Goal: Task Accomplishment & Management: Use online tool/utility

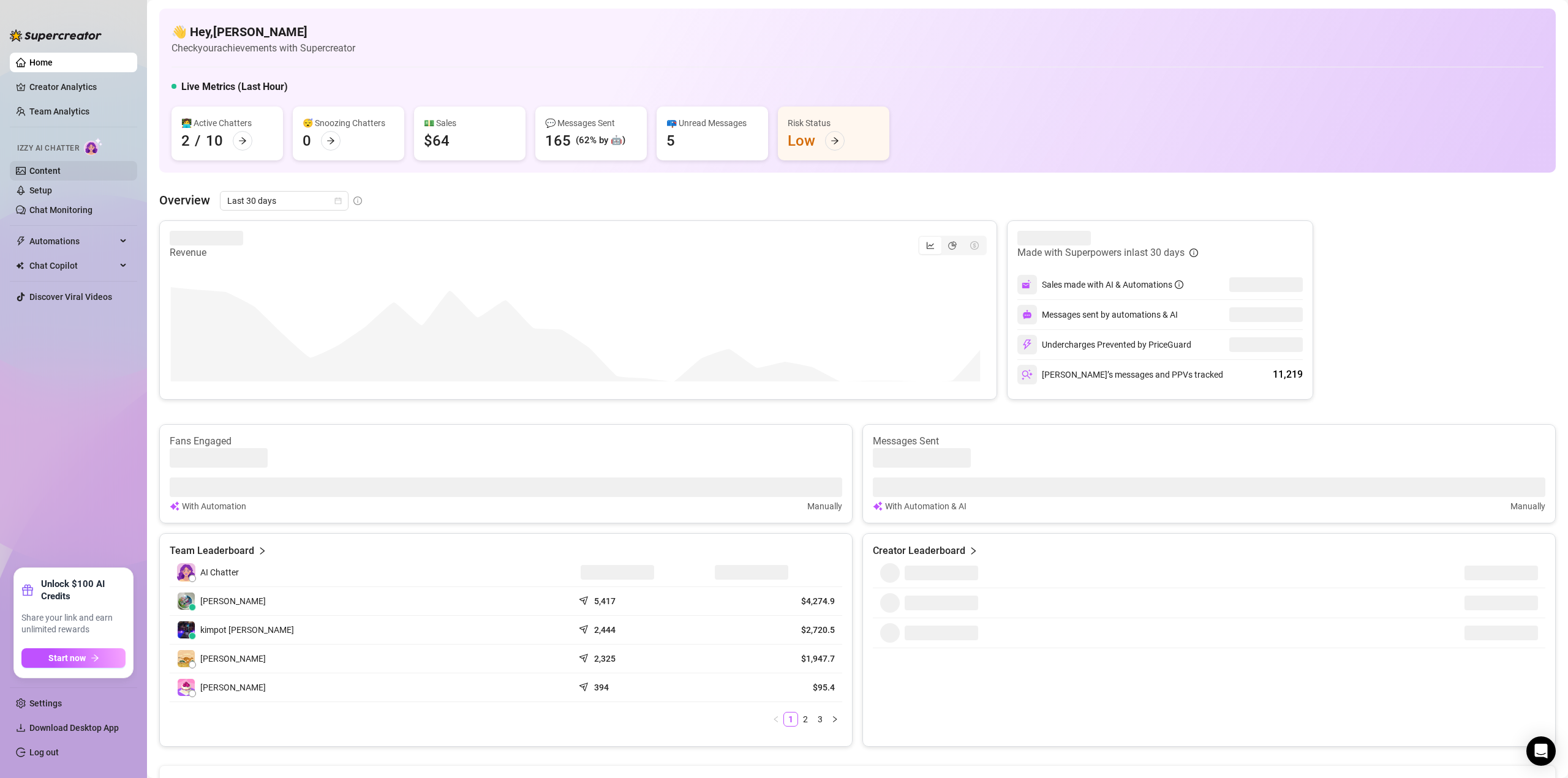
click at [44, 166] on link "Content" at bounding box center [44, 171] width 31 height 10
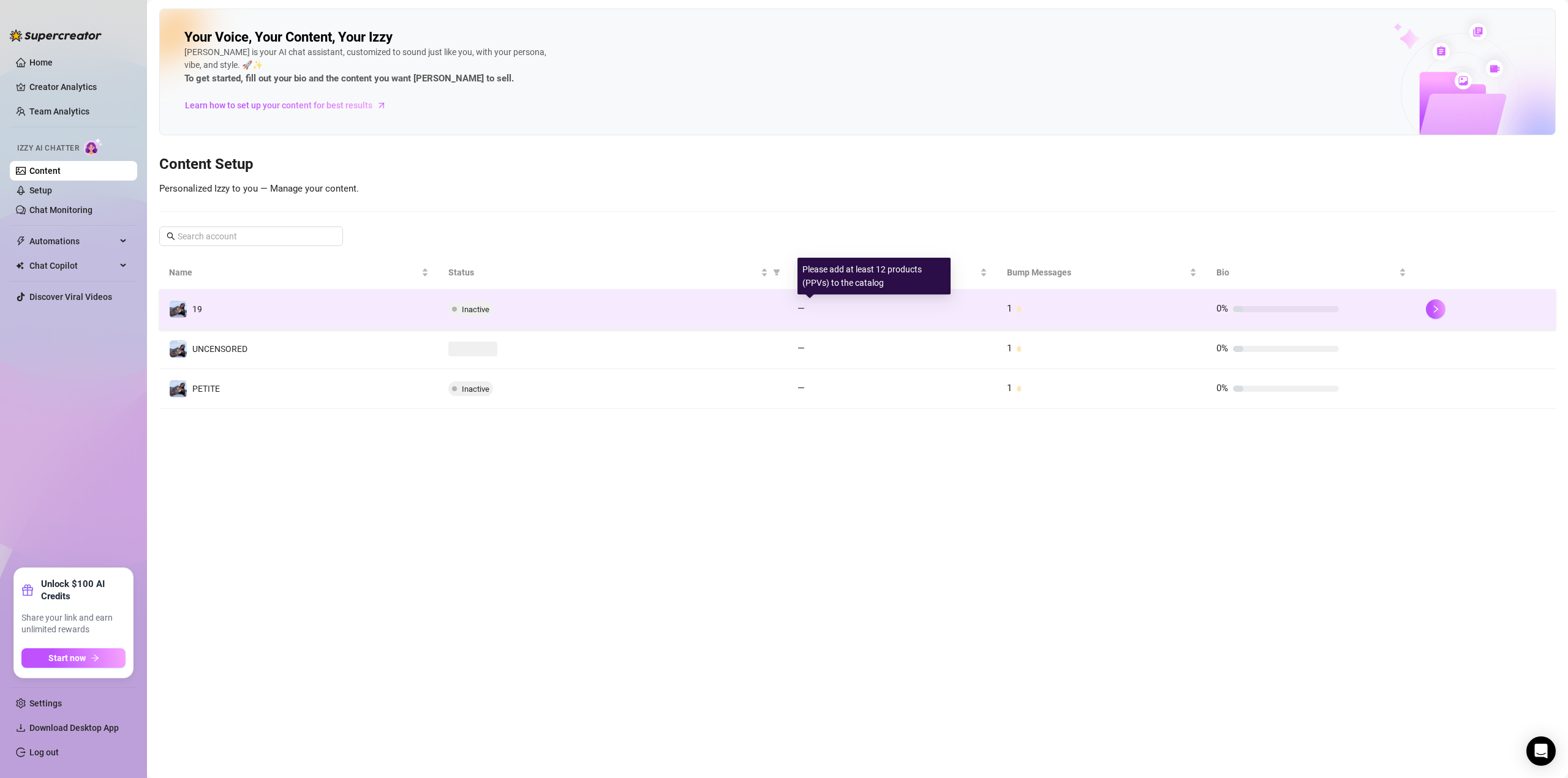
click at [1010, 313] on span "1" at bounding box center [1010, 309] width 5 height 11
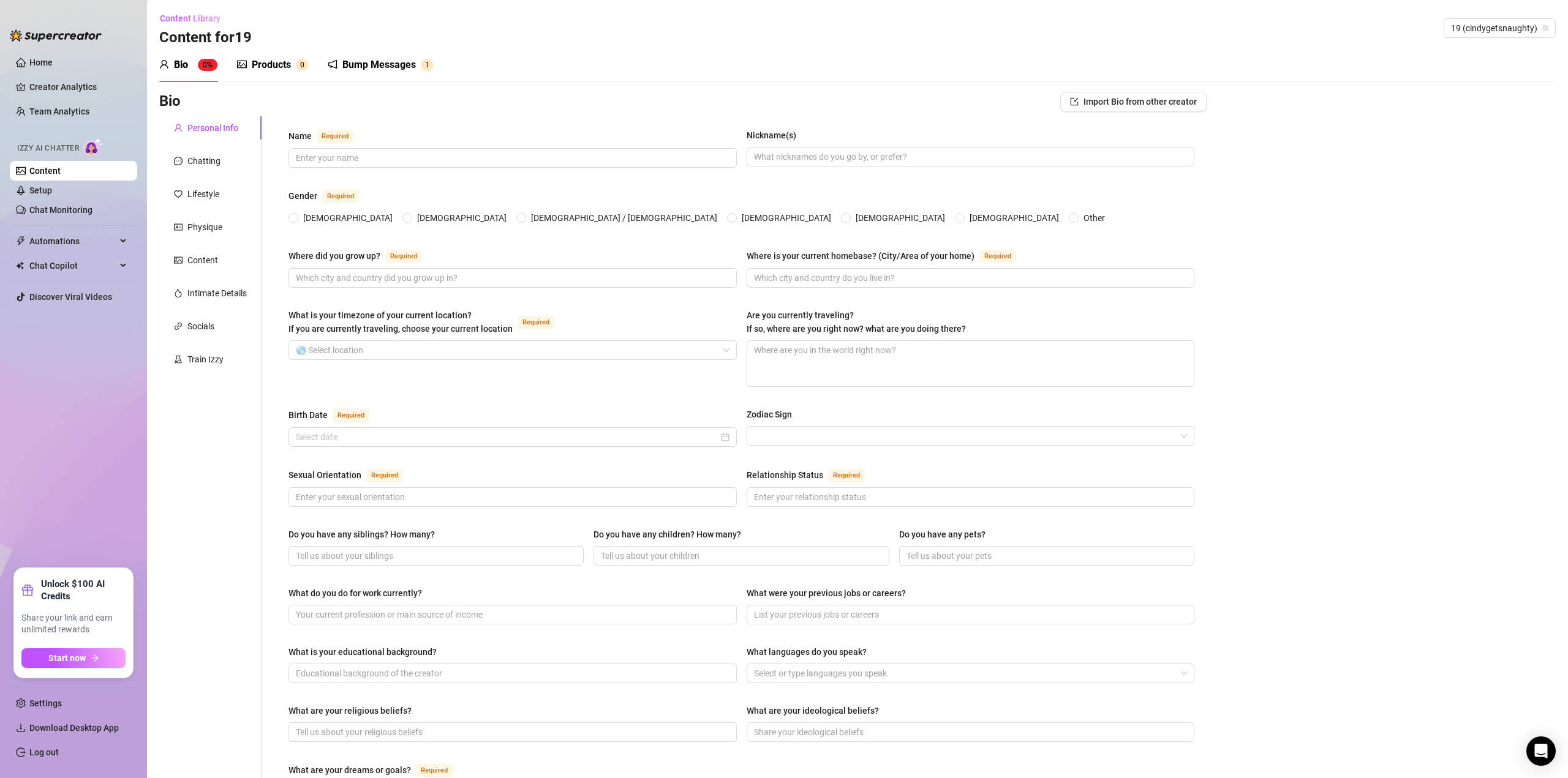
click at [421, 75] on div "Bump Messages 1" at bounding box center [381, 65] width 106 height 34
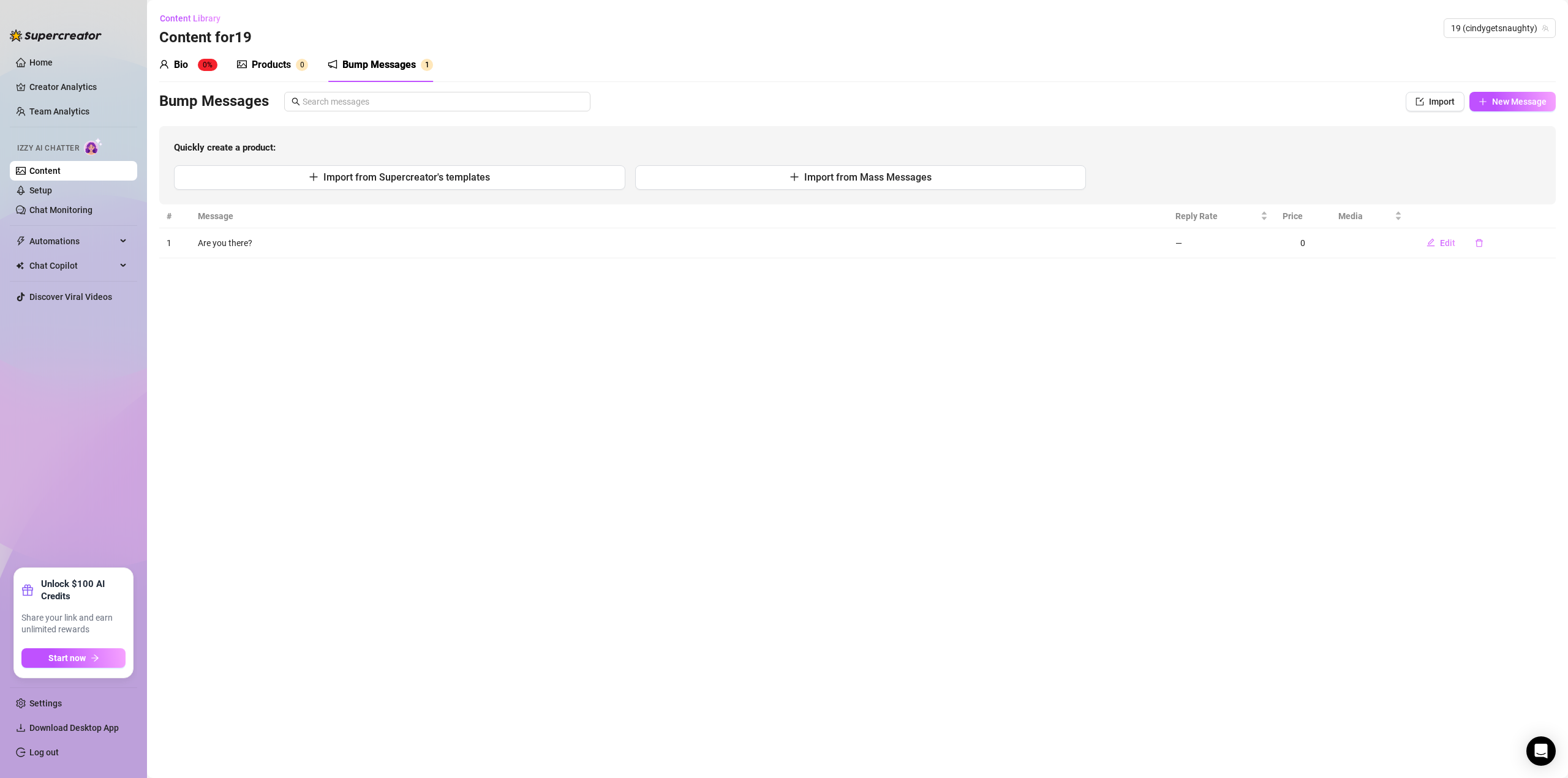
drag, startPoint x: 165, startPoint y: 69, endPoint x: 158, endPoint y: 65, distance: 8.1
click at [162, 69] on icon "user" at bounding box center [164, 65] width 10 height 10
